Goal: Communication & Community: Ask a question

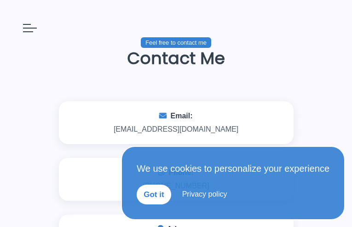
type input "***"
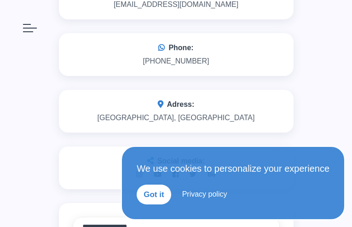
type input "**********"
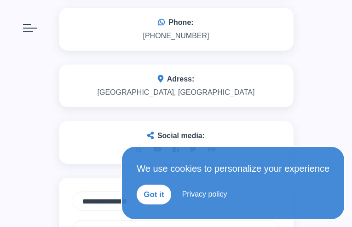
type textarea "**********"
